Goal: Use online tool/utility: Utilize a website feature to perform a specific function

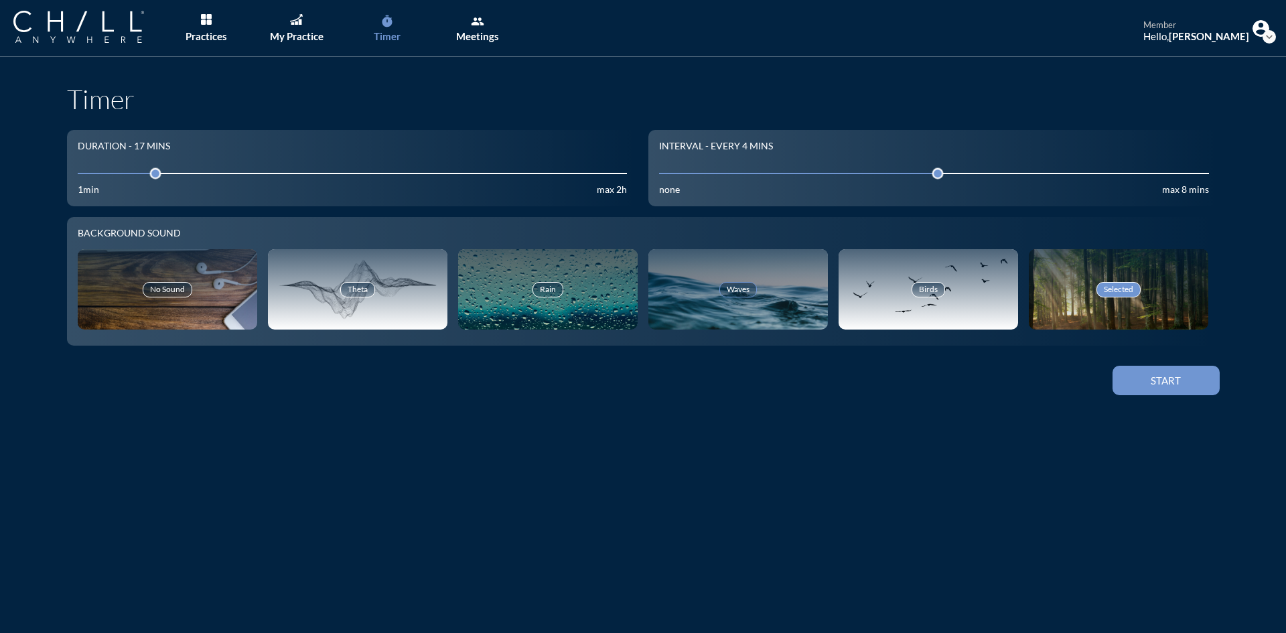
click at [702, 271] on div "Waves" at bounding box center [737, 289] width 179 height 80
click at [388, 25] on icon "timer" at bounding box center [386, 21] width 13 height 13
click at [130, 173] on input "17" at bounding box center [353, 173] width 550 height 13
drag, startPoint x: 129, startPoint y: 171, endPoint x: 116, endPoint y: 169, distance: 12.9
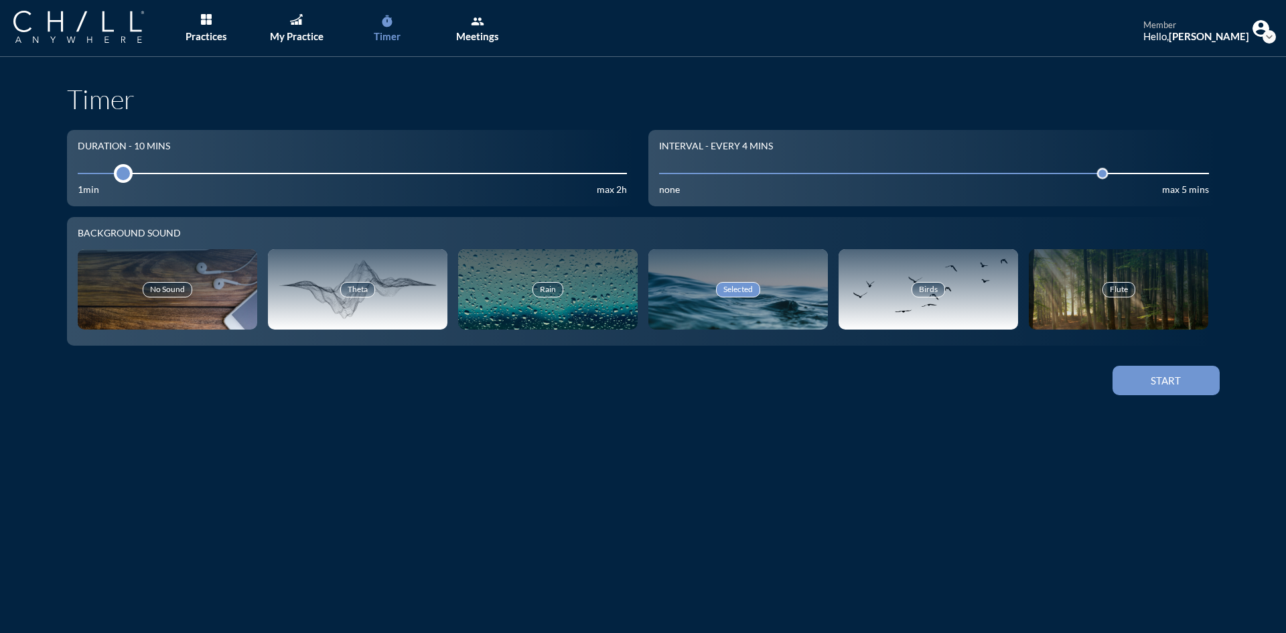
click at [116, 169] on div at bounding box center [123, 173] width 19 height 19
click at [210, 19] on img "Main menu" at bounding box center [206, 19] width 11 height 11
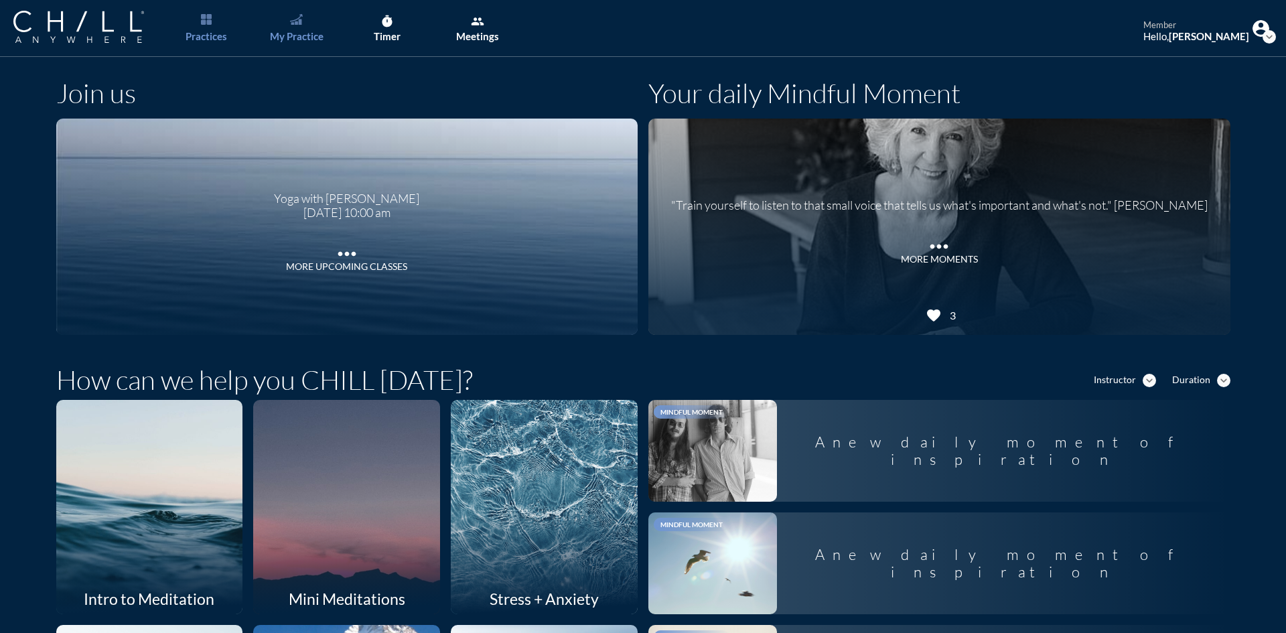
click at [292, 38] on div "My Practice" at bounding box center [297, 36] width 54 height 12
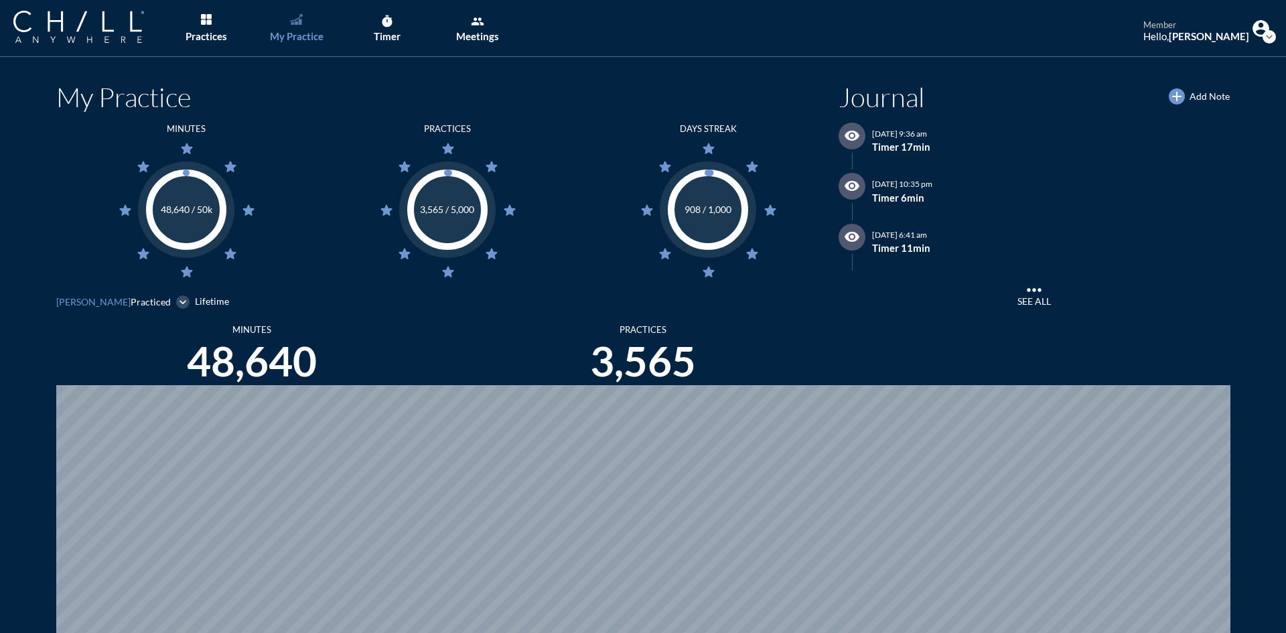
scroll to position [633, 1276]
click at [204, 25] on link "Practices" at bounding box center [206, 28] width 70 height 57
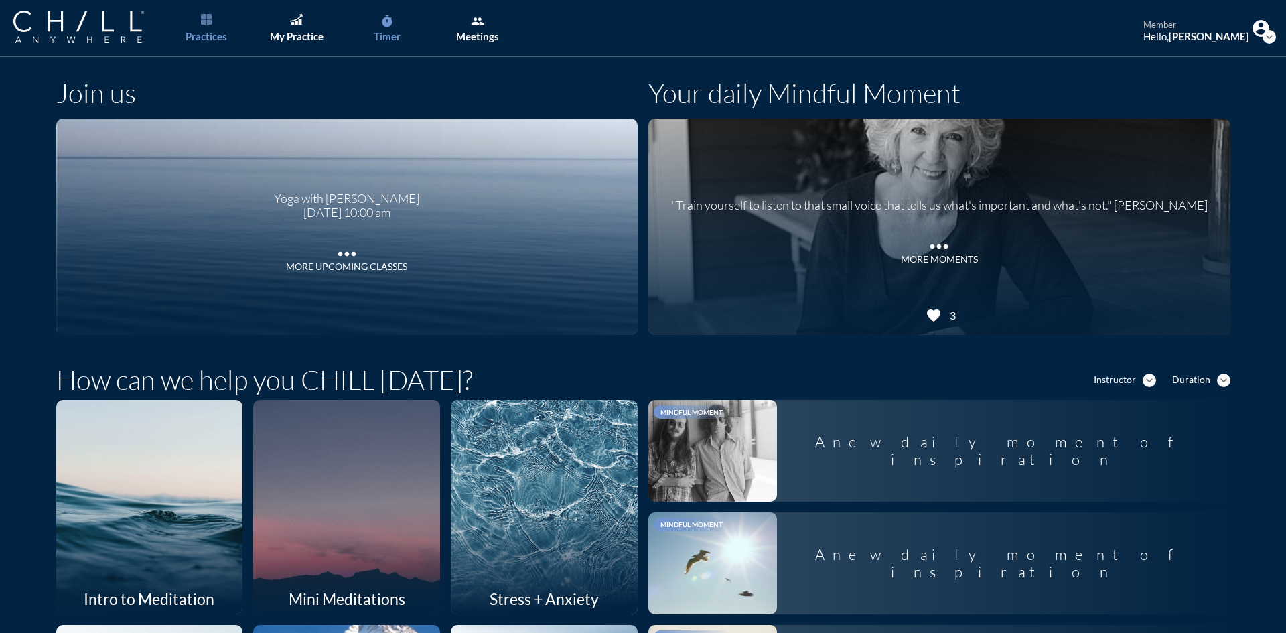
click at [381, 35] on div "Timer" at bounding box center [387, 36] width 27 height 12
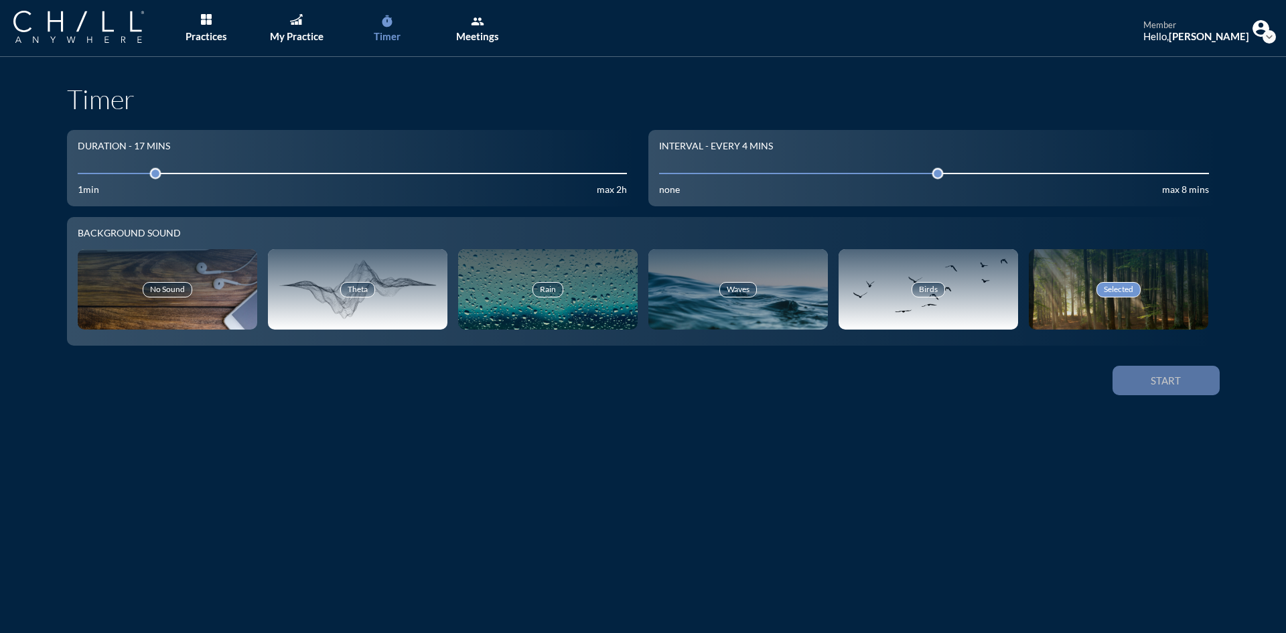
click at [1179, 377] on div "Start" at bounding box center [1166, 380] width 60 height 12
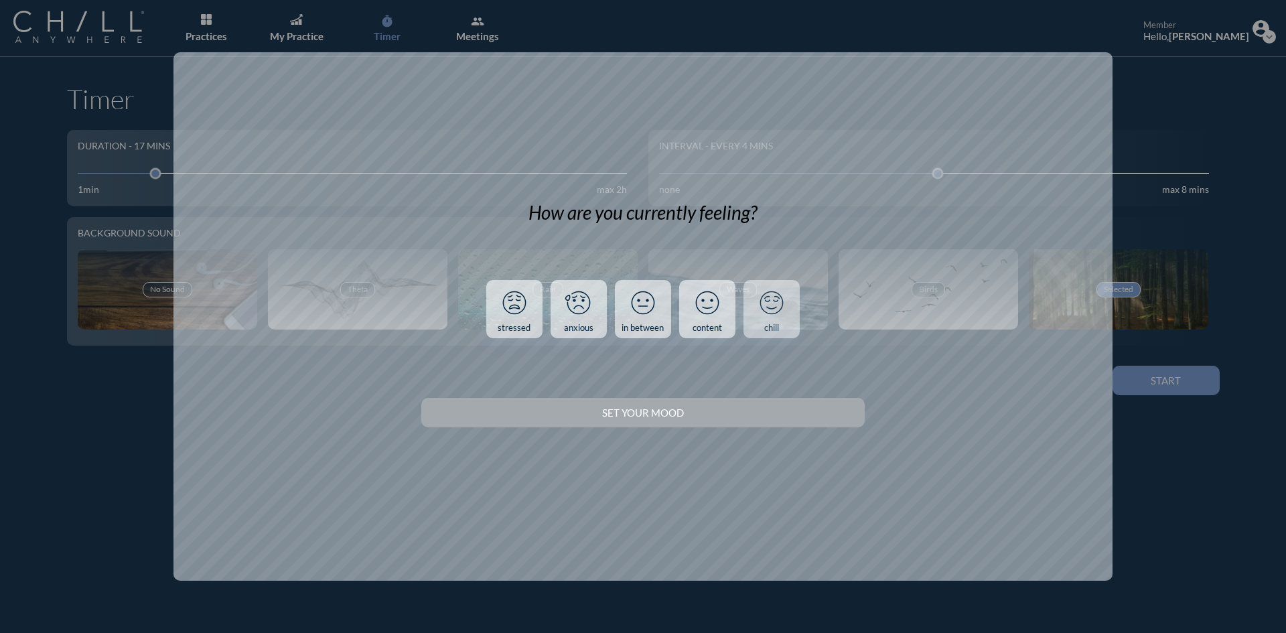
click at [771, 315] on icon at bounding box center [771, 302] width 35 height 35
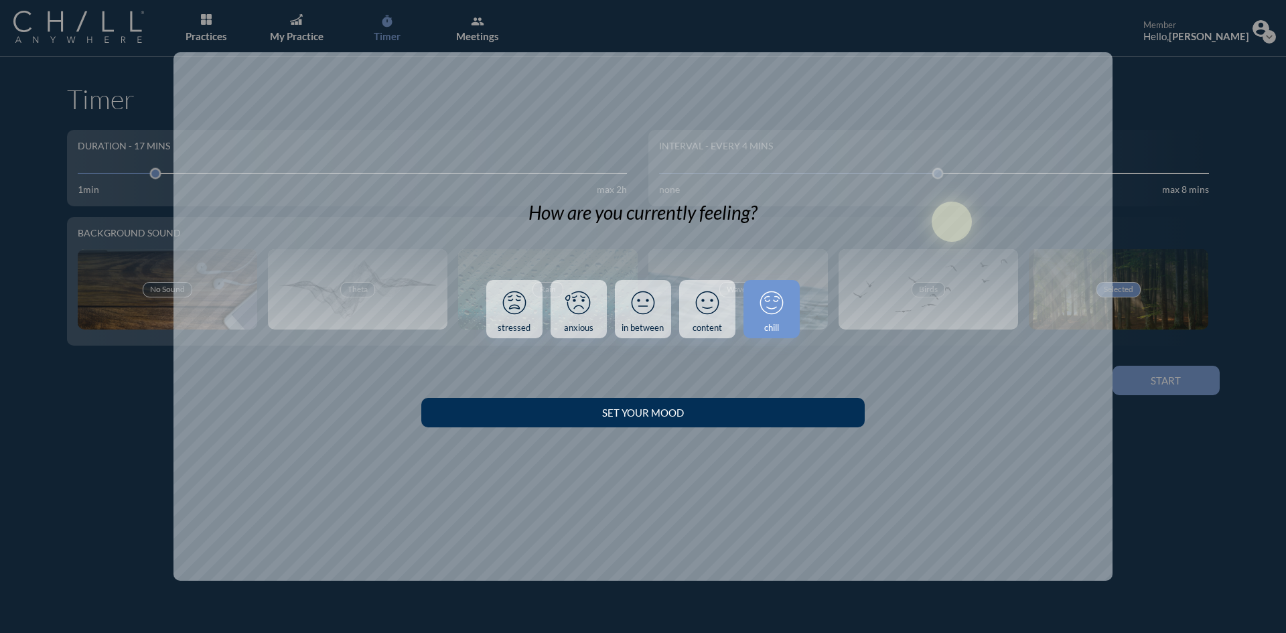
click at [757, 406] on div "Set your Mood" at bounding box center [643, 412] width 396 height 12
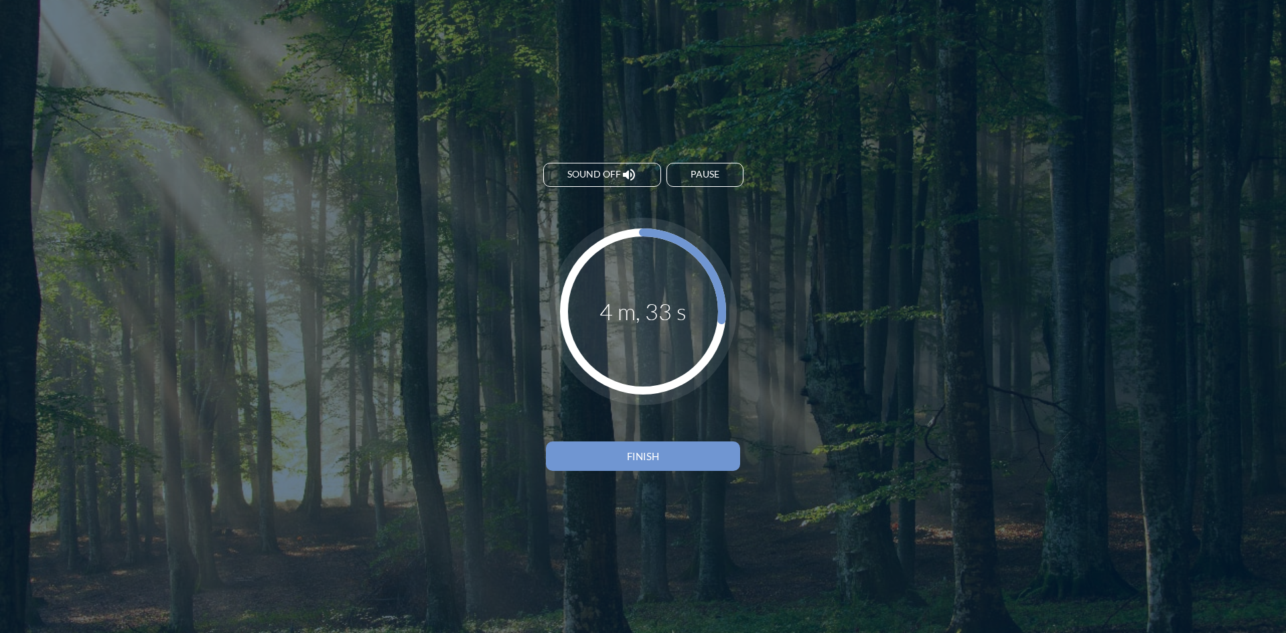
click at [656, 455] on div "Finish" at bounding box center [642, 456] width 147 height 12
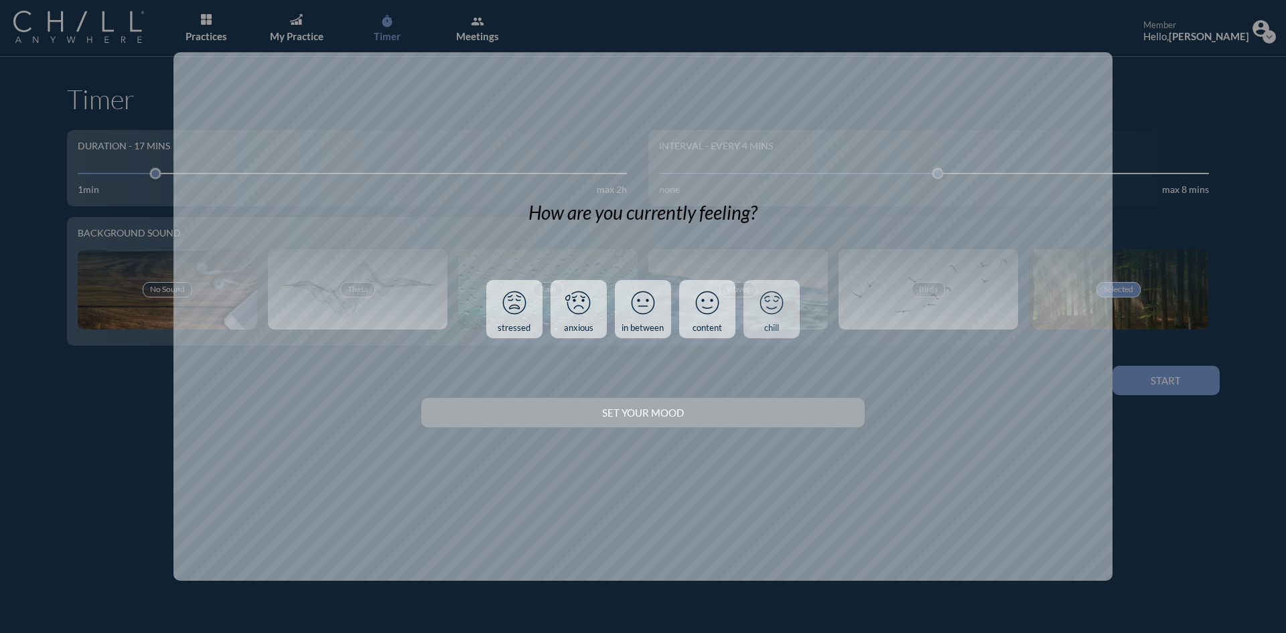
click at [768, 330] on div "chill" at bounding box center [771, 328] width 15 height 11
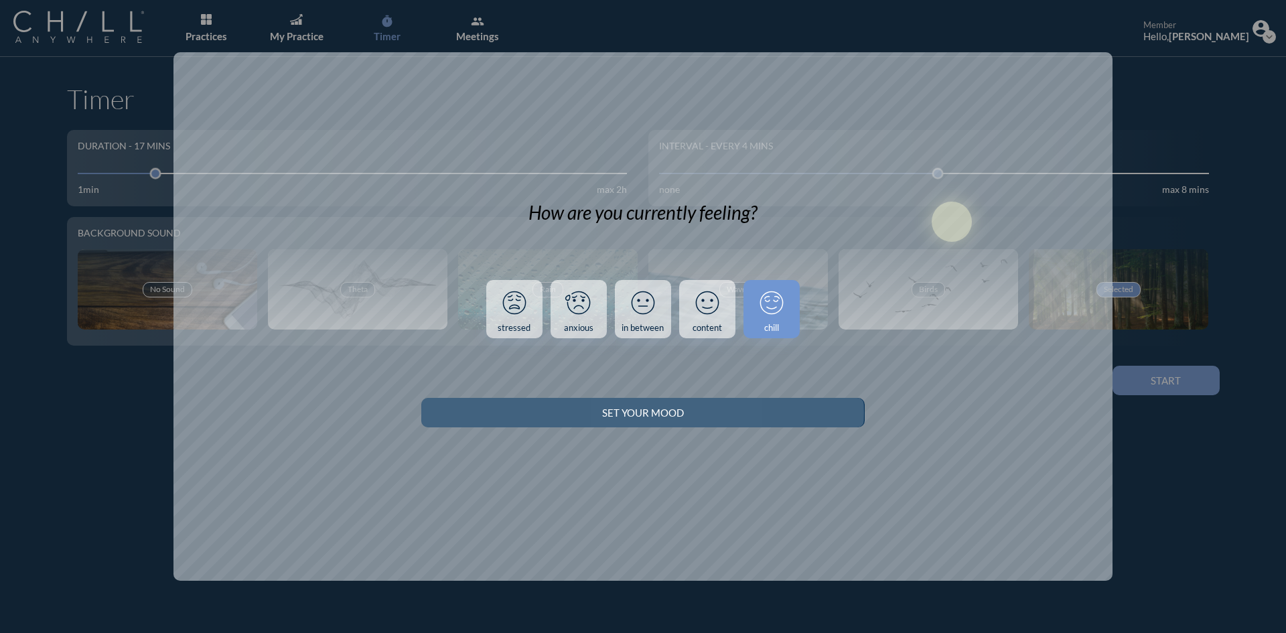
click at [774, 413] on div "Set your Mood" at bounding box center [643, 412] width 396 height 12
